Goal: Transaction & Acquisition: Purchase product/service

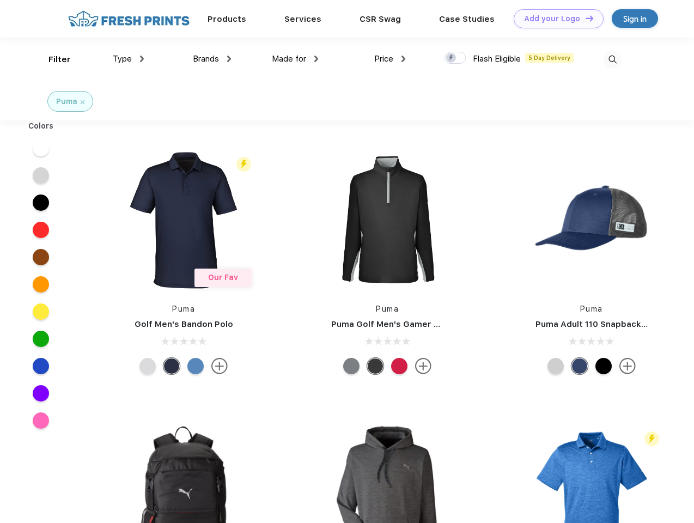
scroll to position [1, 0]
click at [555, 19] on link "Add your Logo Design Tool" at bounding box center [559, 18] width 90 height 19
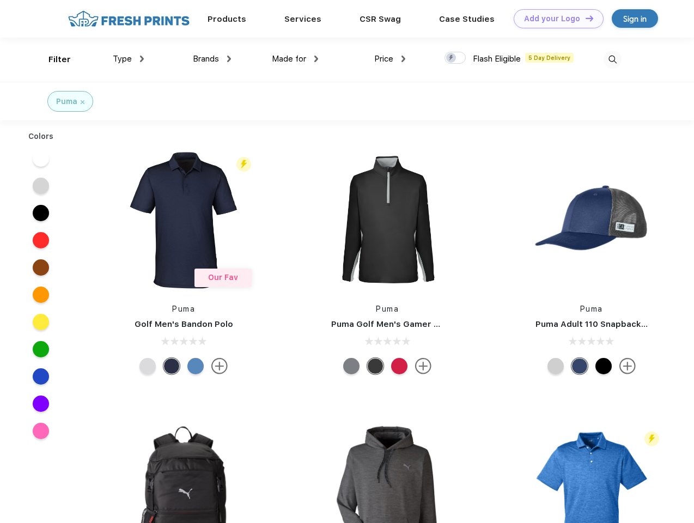
click at [0, 0] on div "Design Tool" at bounding box center [0, 0] width 0 height 0
click at [585, 18] on link "Add your Logo Design Tool" at bounding box center [559, 18] width 90 height 19
click at [52, 59] on div "Filter" at bounding box center [59, 59] width 22 height 13
click at [129, 59] on span "Type" at bounding box center [122, 59] width 19 height 10
click at [212, 59] on span "Brands" at bounding box center [206, 59] width 26 height 10
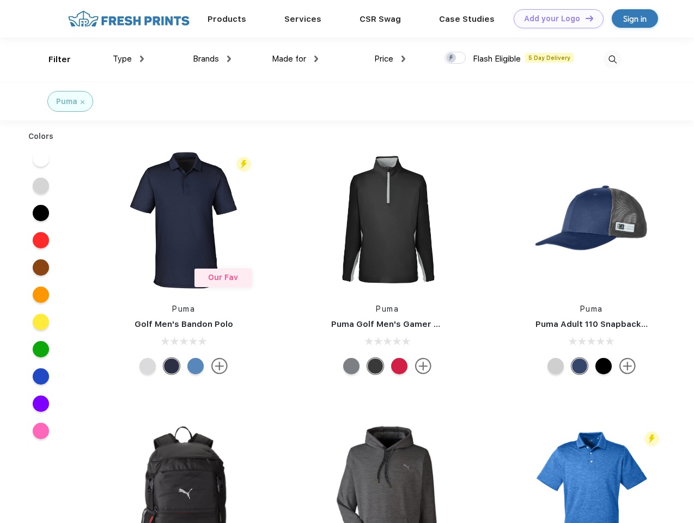
click at [295, 59] on span "Made for" at bounding box center [289, 59] width 34 height 10
click at [390, 59] on span "Price" at bounding box center [383, 59] width 19 height 10
click at [455, 58] on div at bounding box center [455, 58] width 21 height 12
click at [452, 58] on input "checkbox" at bounding box center [448, 54] width 7 height 7
click at [612, 59] on img at bounding box center [613, 60] width 18 height 18
